Goal: Navigation & Orientation: Find specific page/section

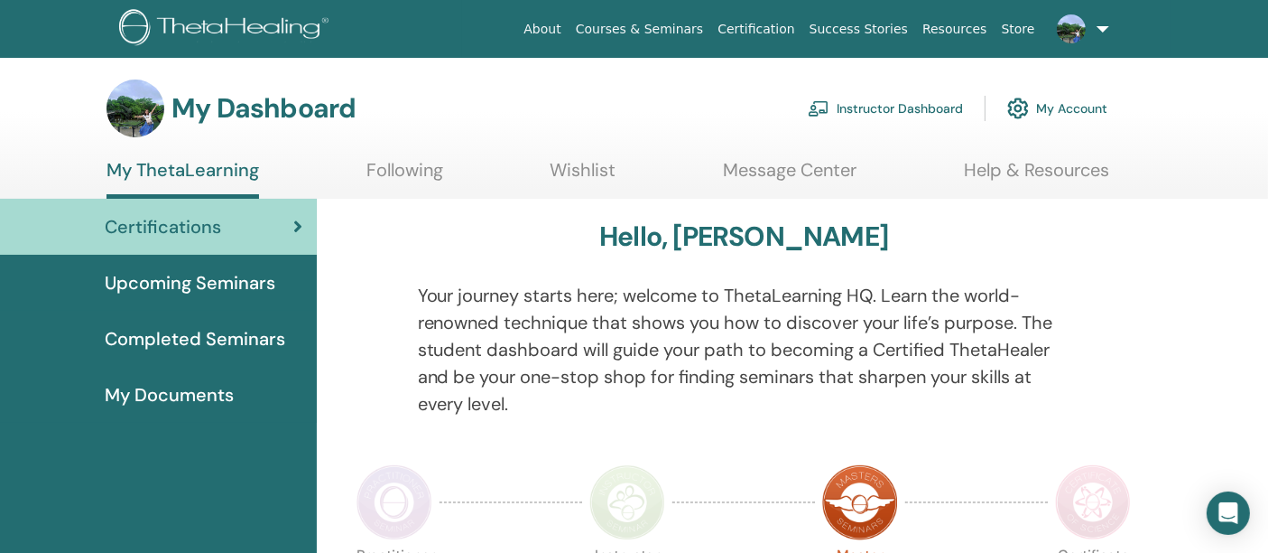
click at [935, 112] on link "Instructor Dashboard" at bounding box center [885, 108] width 155 height 40
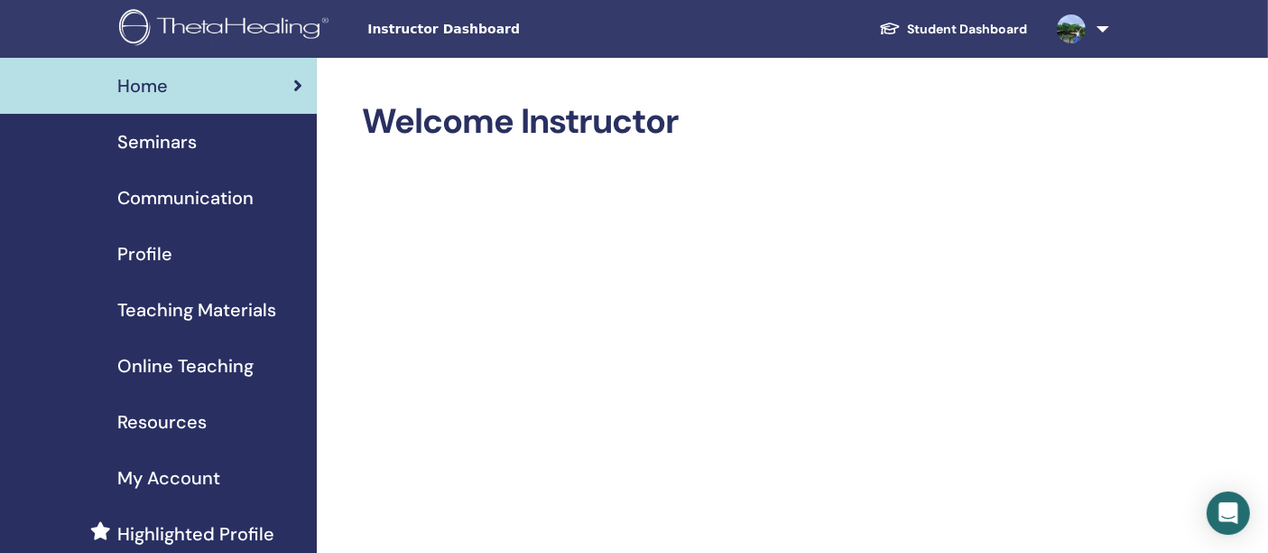
click at [151, 258] on span "Profile" at bounding box center [144, 253] width 55 height 27
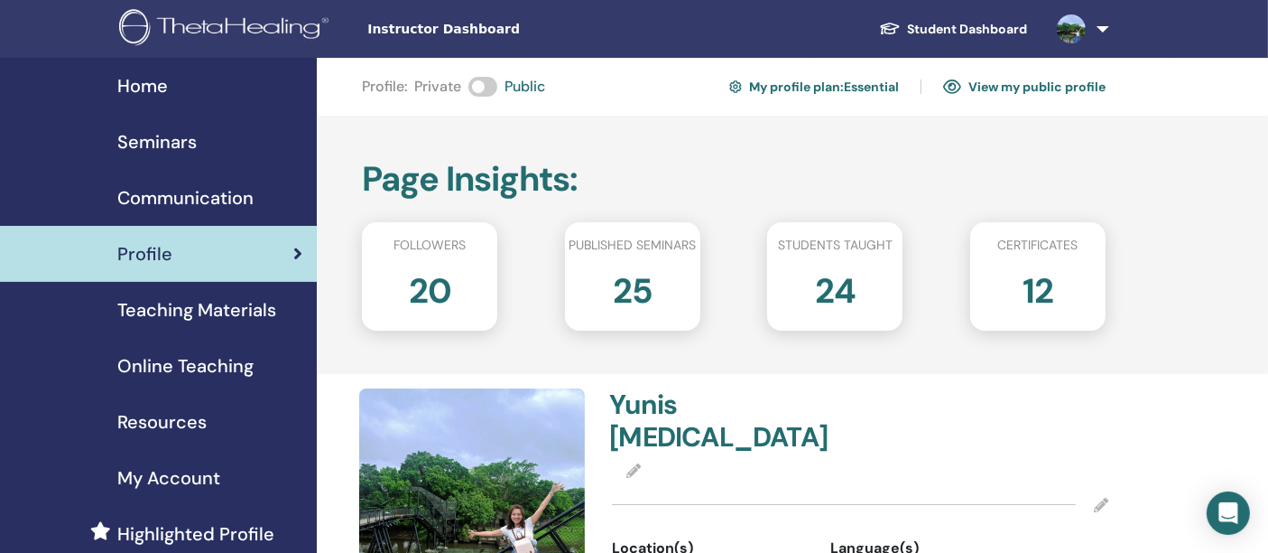
click at [1016, 91] on link "View my public profile" at bounding box center [1024, 86] width 163 height 29
